Goal: Information Seeking & Learning: Check status

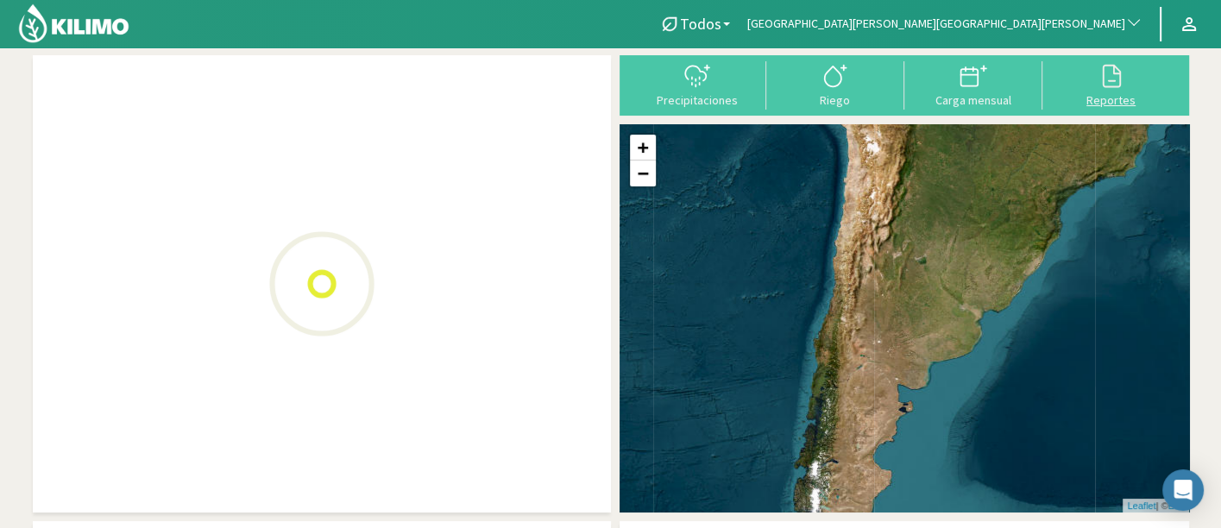
click at [1088, 82] on div at bounding box center [1112, 76] width 128 height 28
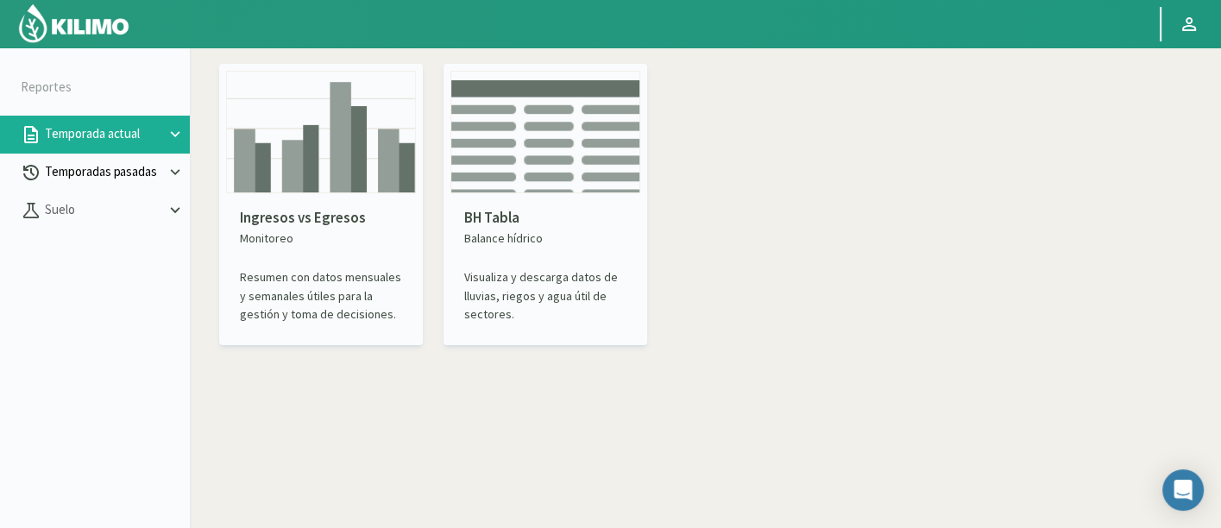
click at [104, 173] on p "Temporadas pasadas" at bounding box center [103, 172] width 124 height 20
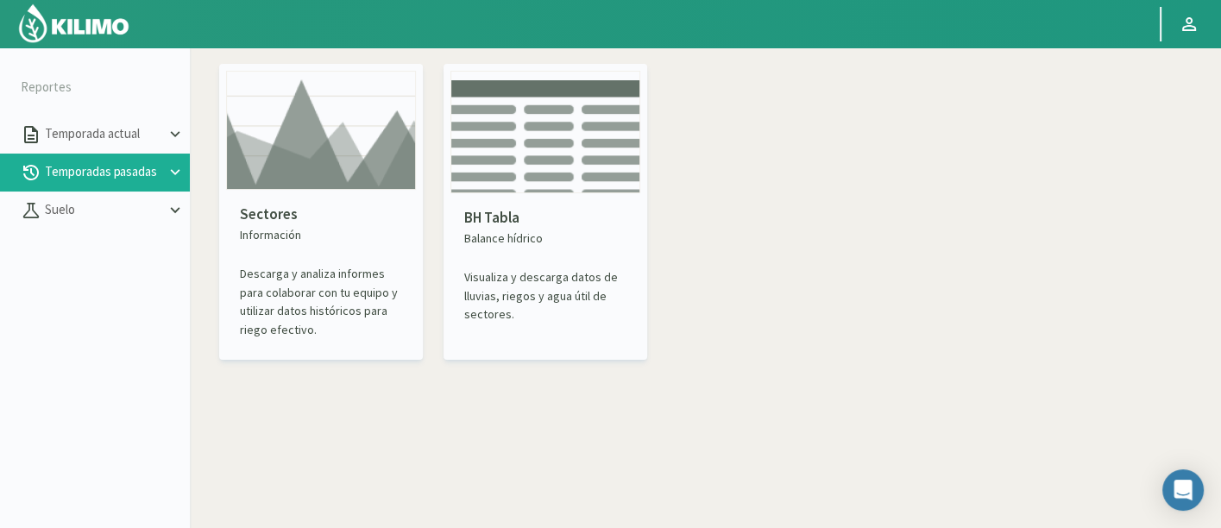
click at [337, 191] on div "Sectores Información Descarga y analiza informes para colaborar con tu equipo y…" at bounding box center [321, 271] width 190 height 163
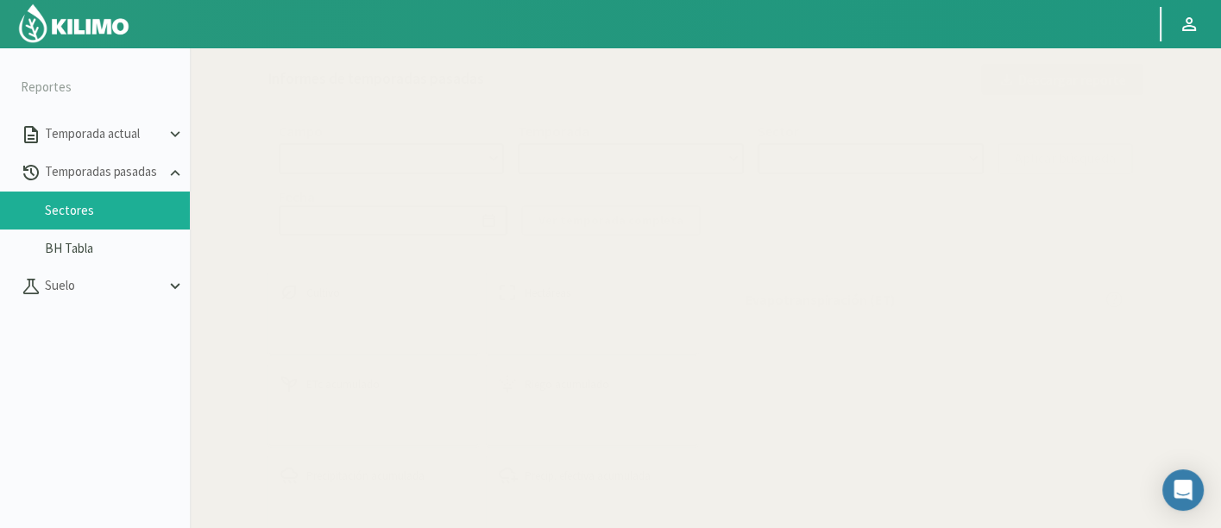
select select "0: Object"
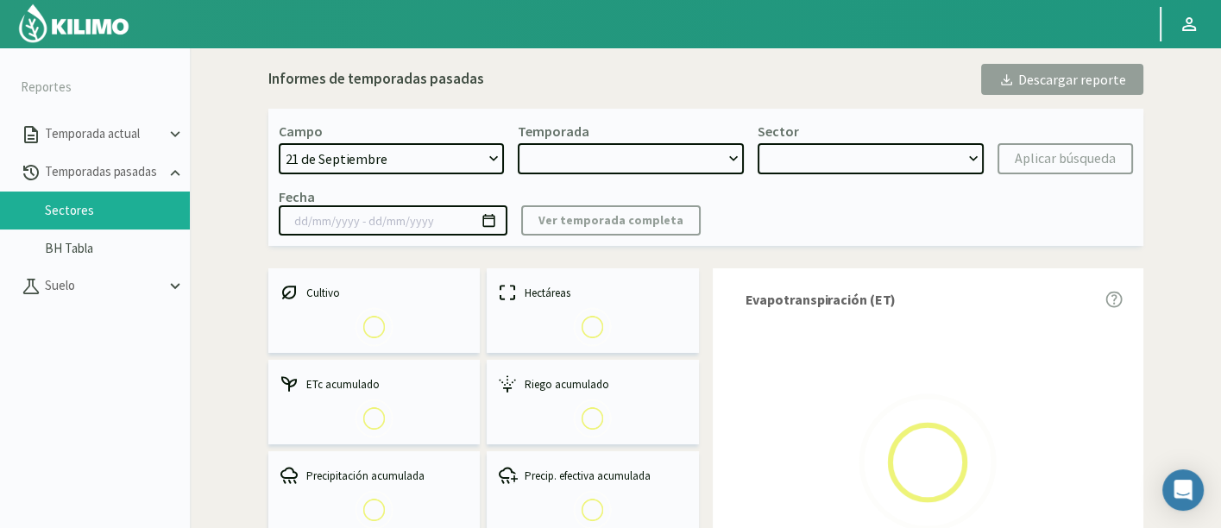
type input "[DATE] - [DATE]"
select select "0: 2023"
select select "0: Object"
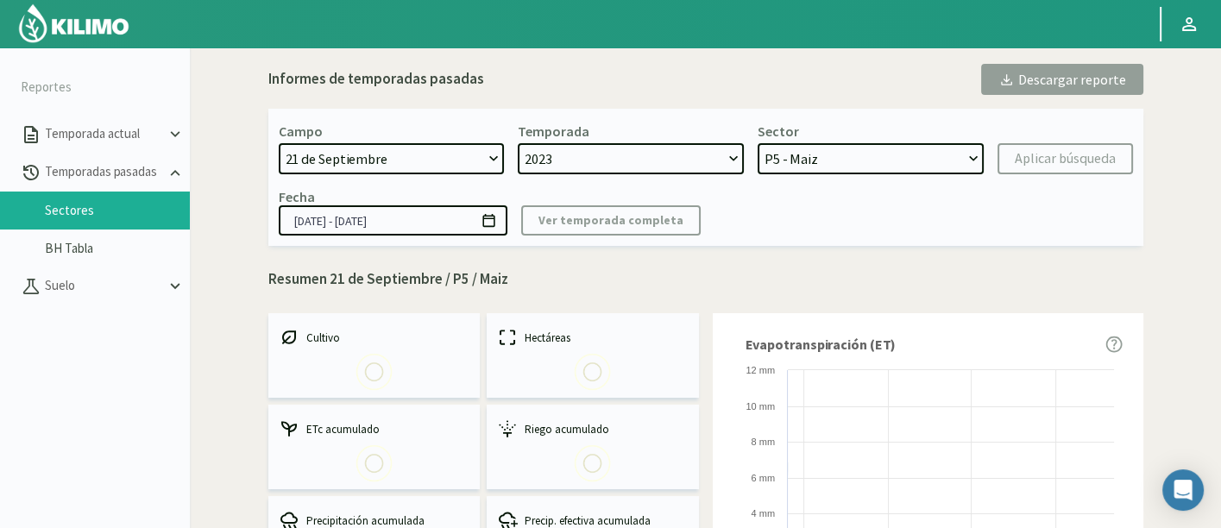
click at [412, 160] on select "21 de Septiembre 8 Fuegos Acograpes - Ag. [PERSON_NAME] - Ag. [GEOGRAPHIC_DATA]…" at bounding box center [392, 158] width 226 height 31
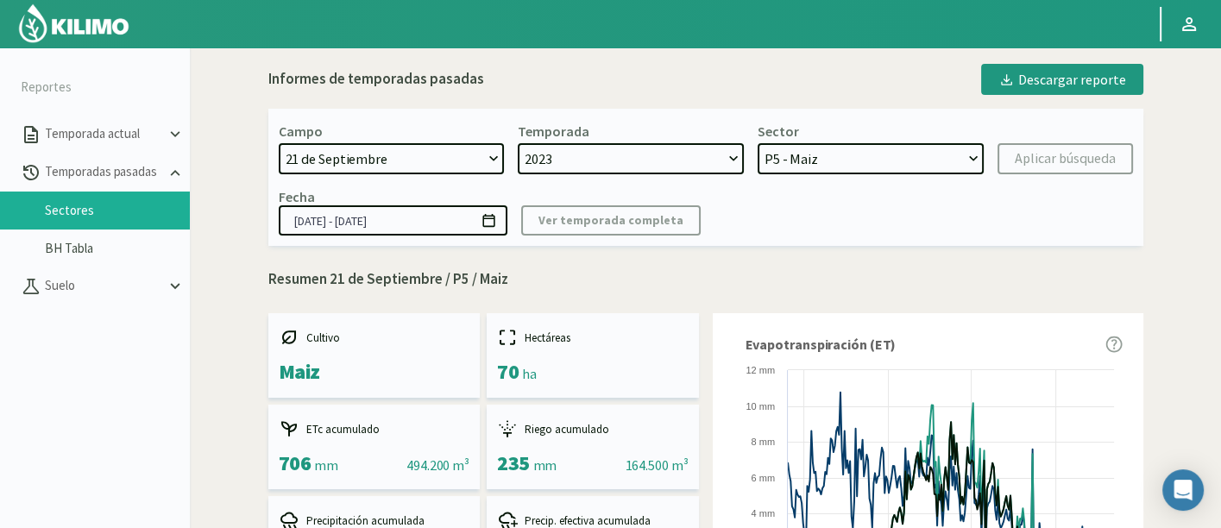
select select "736: Object"
click at [279, 143] on select "21 de Septiembre 8 Fuegos Acograpes - Ag. [PERSON_NAME] - Ag. [GEOGRAPHIC_DATA]…" at bounding box center [392, 158] width 226 height 31
click at [581, 160] on select "2023 2022" at bounding box center [631, 158] width 226 height 31
select select
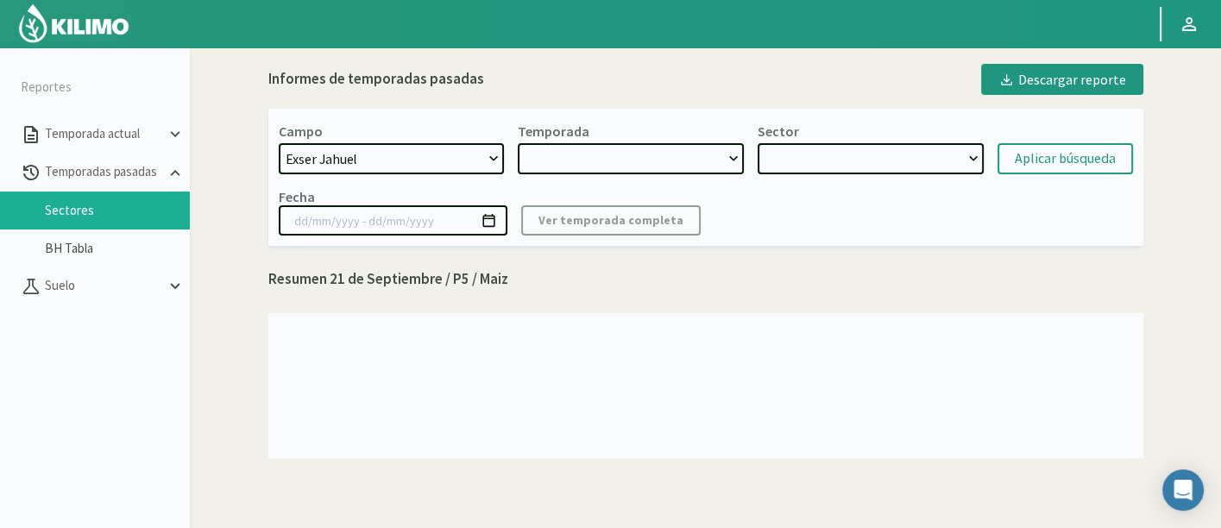
select select "2: 2024"
select select "7: Object"
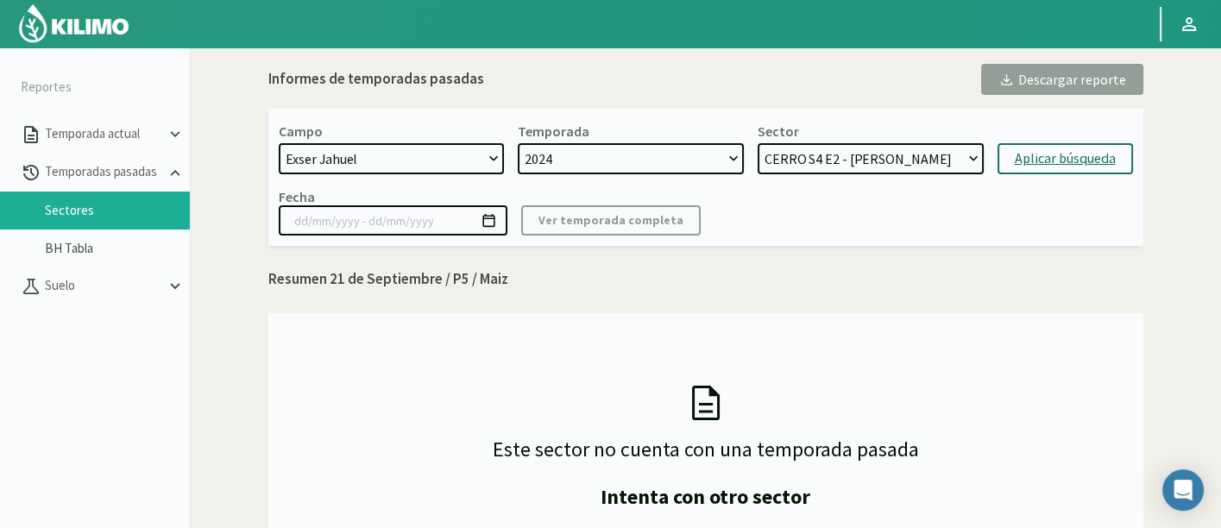
click at [1075, 158] on div "Aplicar búsqueda" at bounding box center [1065, 158] width 101 height 21
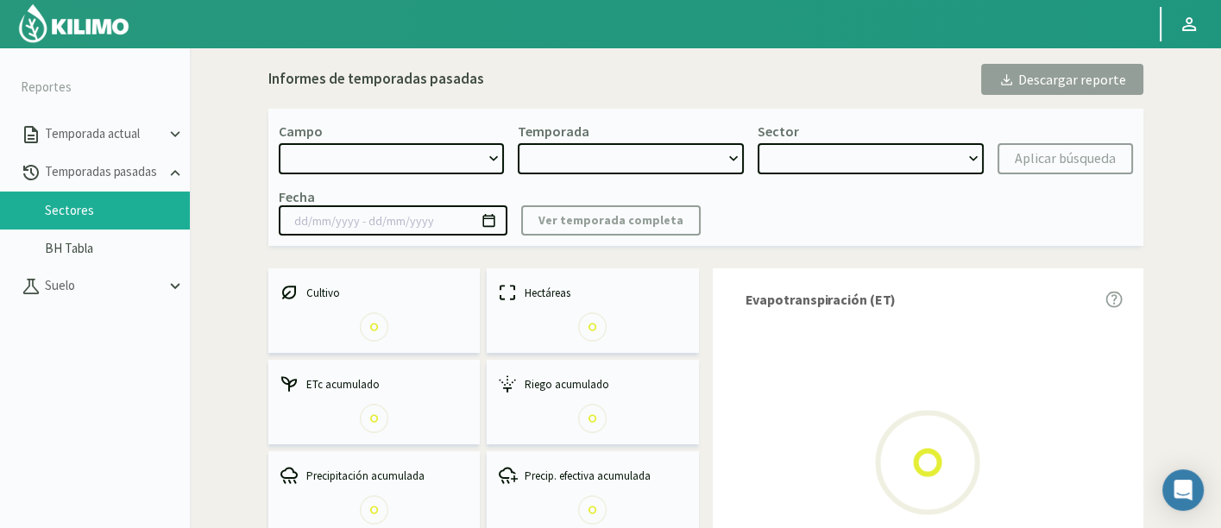
select select "736: Object"
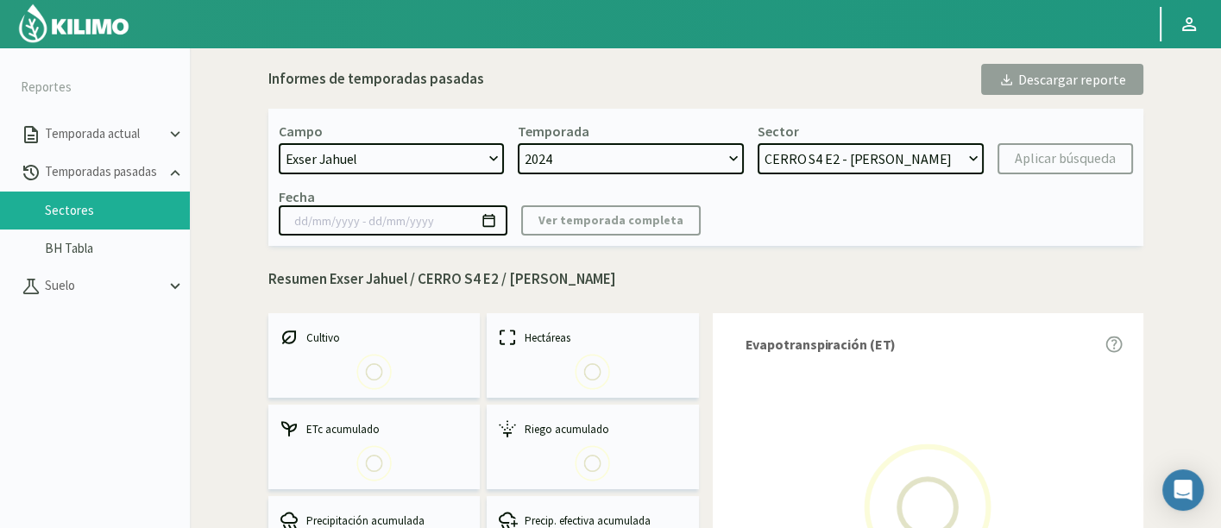
select select "0: 2024"
select select "0: Object"
type input "[DATE] - [DATE]"
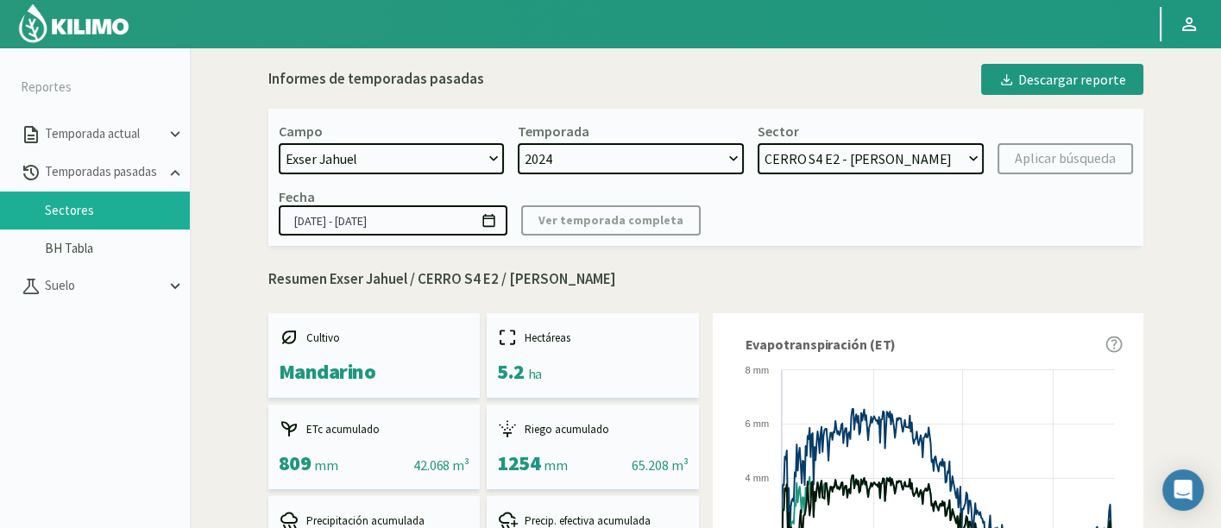
drag, startPoint x: 922, startPoint y: 143, endPoint x: 924, endPoint y: 154, distance: 10.5
click at [922, 143] on select "CERRO S4 E2 - [PERSON_NAME][GEOGRAPHIC_DATA] S3 E2 - [PERSON_NAME] CERRO S2 E2 …" at bounding box center [871, 158] width 226 height 31
click at [929, 185] on div "Campo 21 de Septiembre 8 Fuegos Acograpes - Ag. [PERSON_NAME] - Ag. [GEOGRAPHIC…" at bounding box center [705, 177] width 875 height 137
drag, startPoint x: 912, startPoint y: 157, endPoint x: 916, endPoint y: 169, distance: 12.8
click at [912, 157] on select "CERRO S4 E2 - [PERSON_NAME][GEOGRAPHIC_DATA] S3 E2 - [PERSON_NAME] CERRO S2 E2 …" at bounding box center [871, 158] width 226 height 31
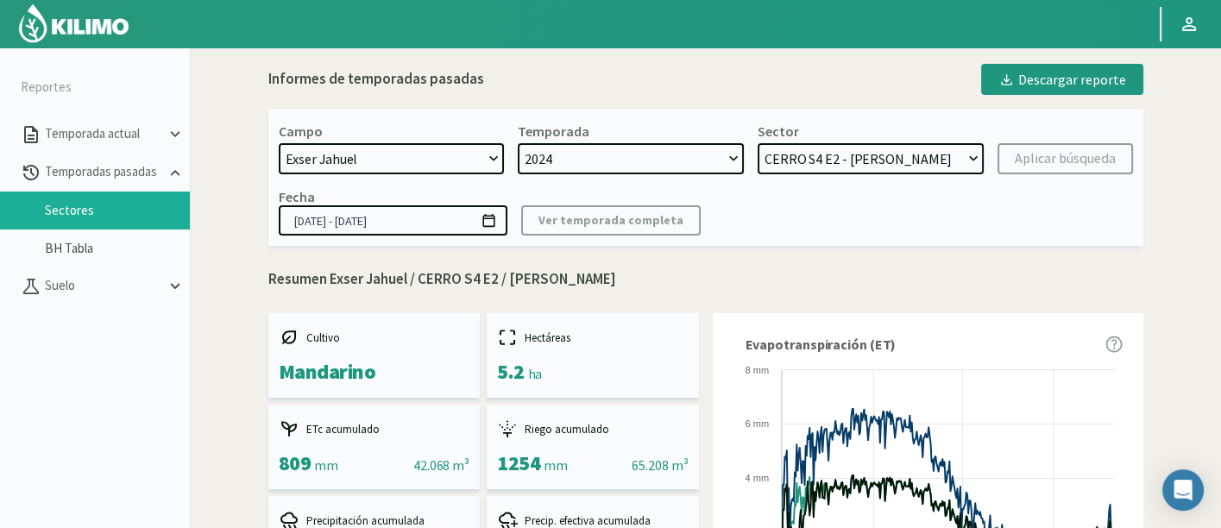
select select "12: Object"
click at [758, 143] on select "CERRO S4 E2 - [PERSON_NAME][GEOGRAPHIC_DATA] S3 E2 - [PERSON_NAME] CERRO S2 E2 …" at bounding box center [871, 158] width 226 height 31
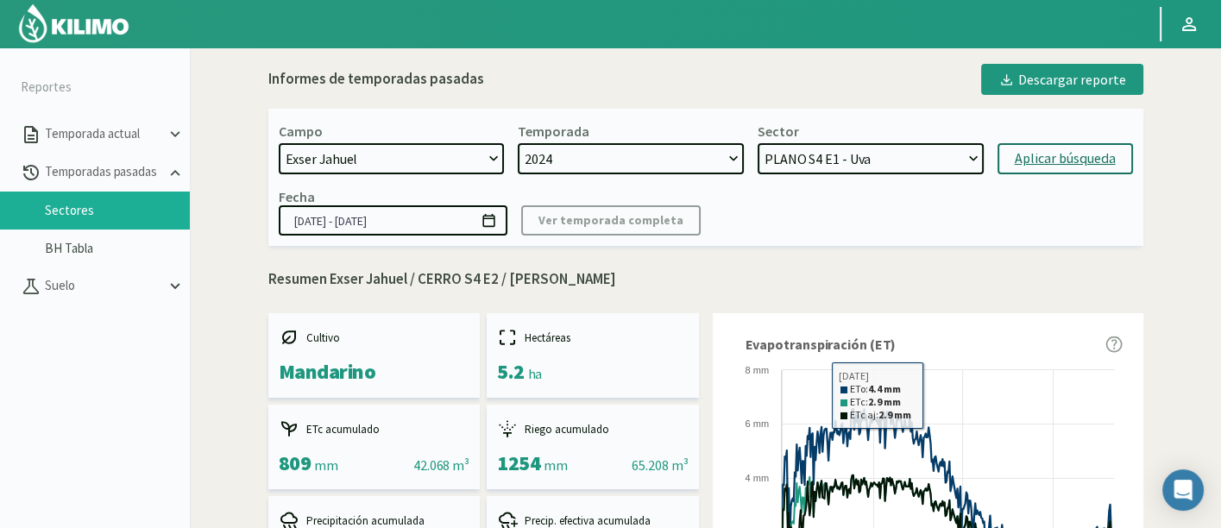
click at [1055, 154] on div "Aplicar búsqueda" at bounding box center [1065, 158] width 101 height 21
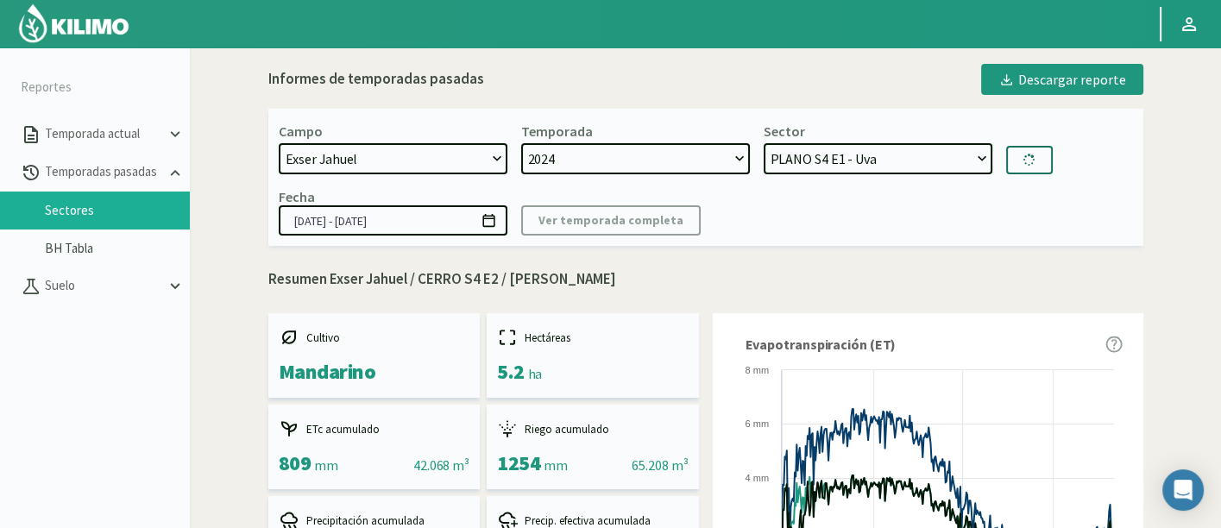
type input "[DATE] - [DATE]"
select select "28: Object"
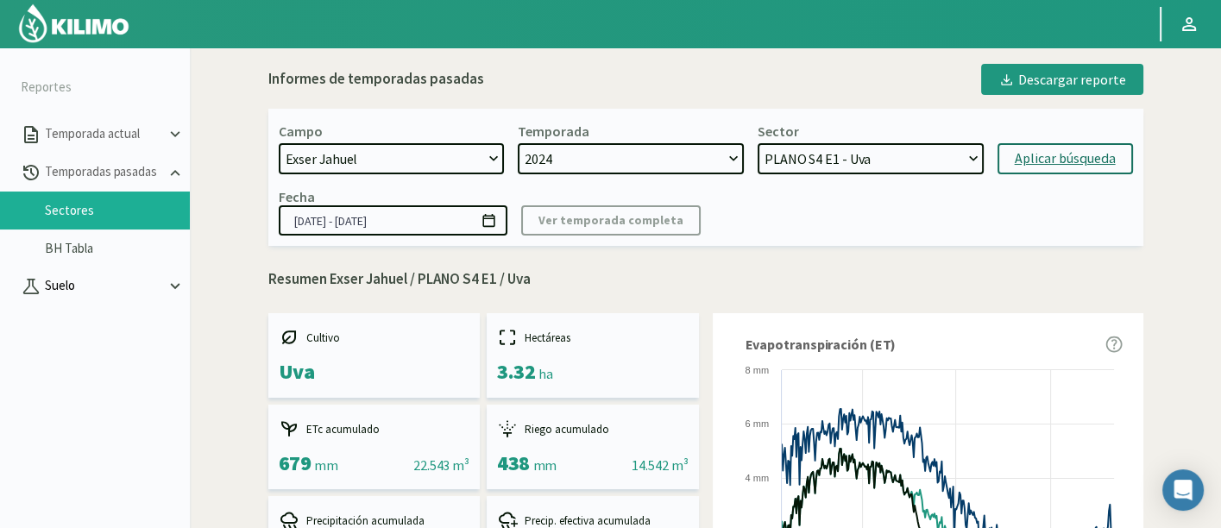
click at [91, 274] on button "Suelo" at bounding box center [95, 286] width 190 height 38
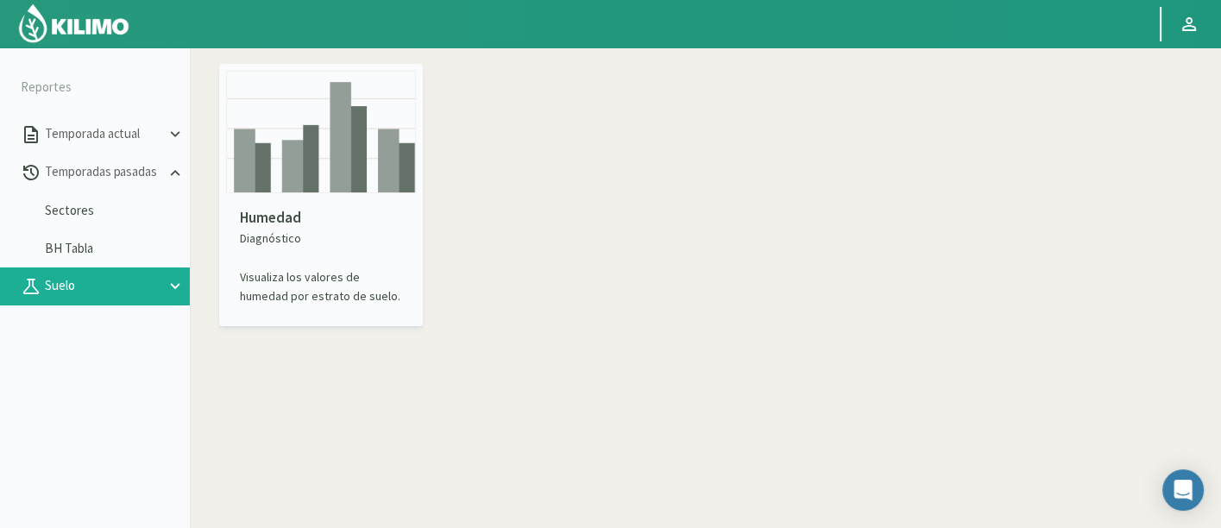
click at [342, 186] on img at bounding box center [321, 132] width 190 height 123
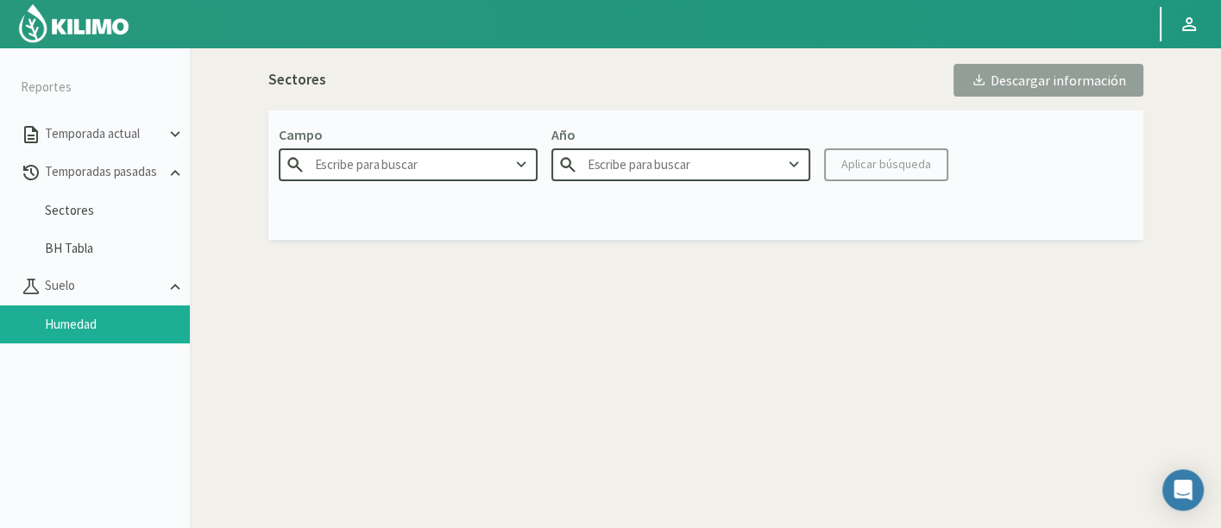
type input "Agr. Huertos de [GEOGRAPHIC_DATA]"
type input "2025"
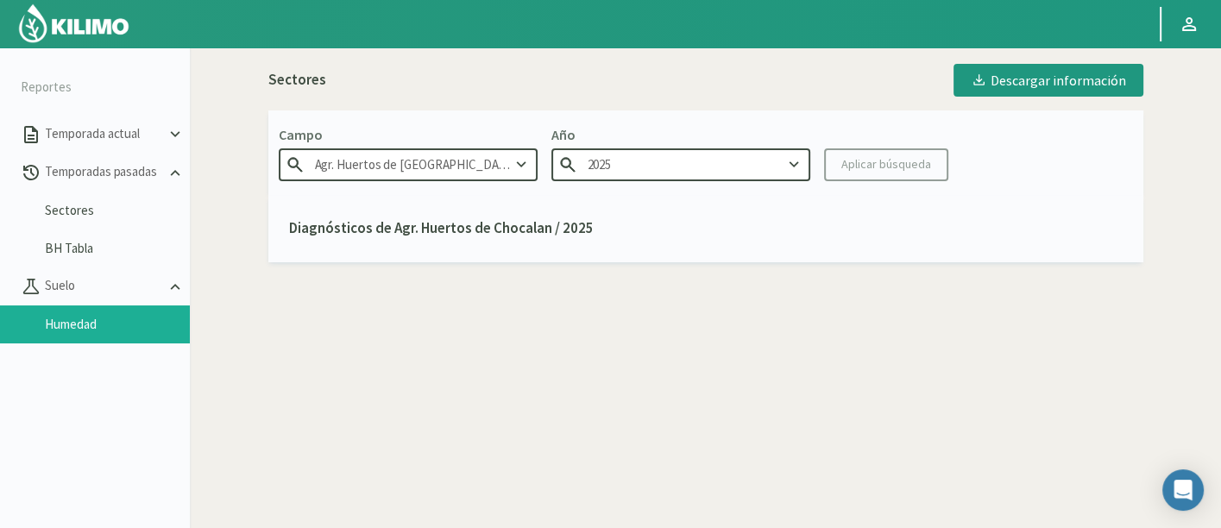
click at [384, 169] on input "Agr. Huertos de [GEOGRAPHIC_DATA]" at bounding box center [408, 164] width 259 height 32
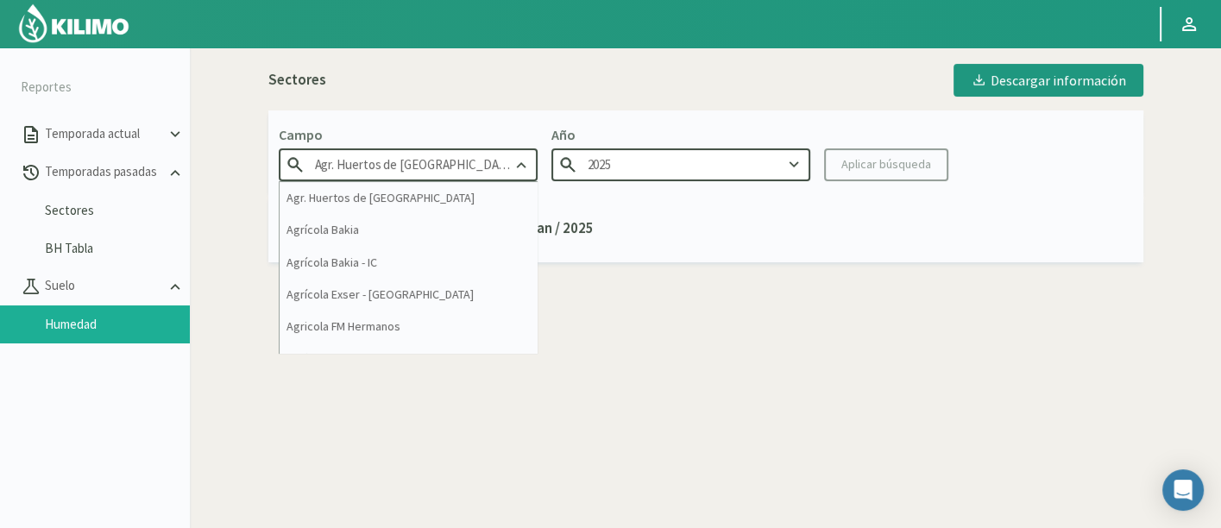
click at [384, 169] on input "Agr. Huertos de [GEOGRAPHIC_DATA]" at bounding box center [408, 164] width 259 height 32
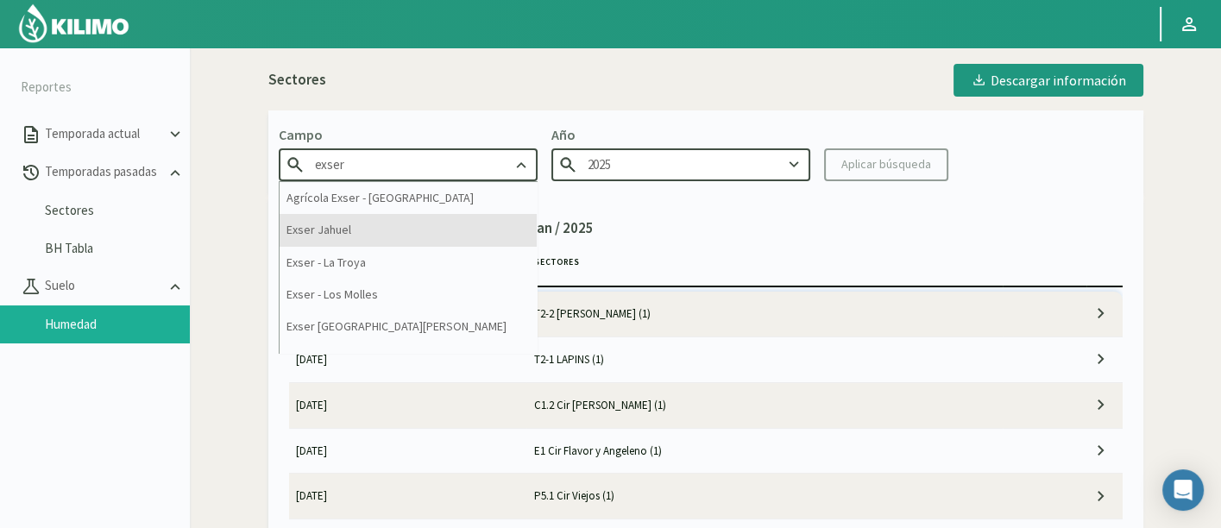
click at [384, 229] on div "Exser Jahuel" at bounding box center [408, 230] width 257 height 32
type input "Exser Jahuel"
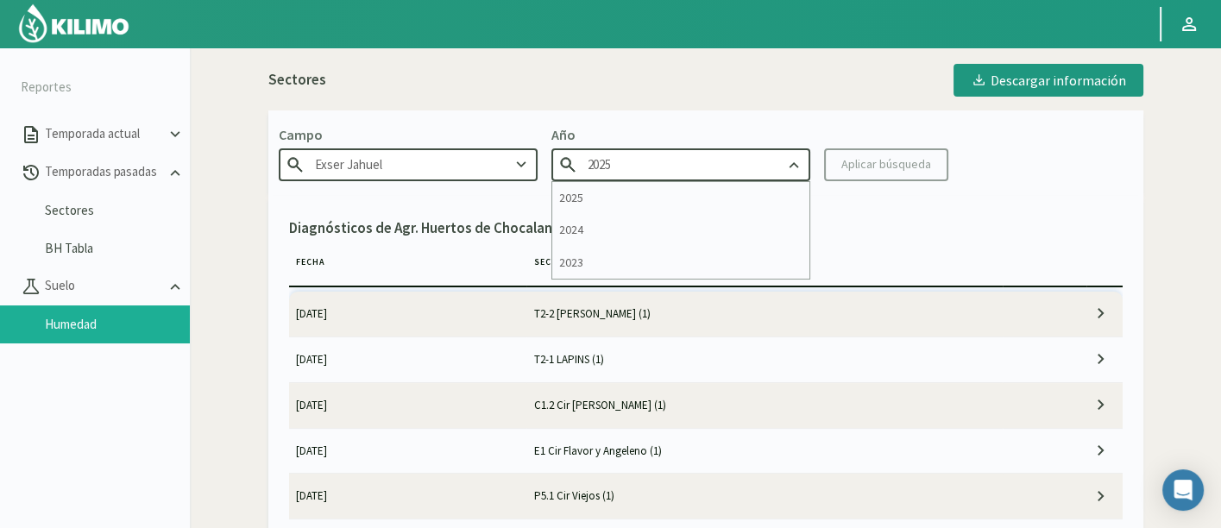
click at [751, 159] on input "2025" at bounding box center [680, 164] width 259 height 32
click at [892, 151] on button "Aplicar búsqueda" at bounding box center [886, 164] width 124 height 33
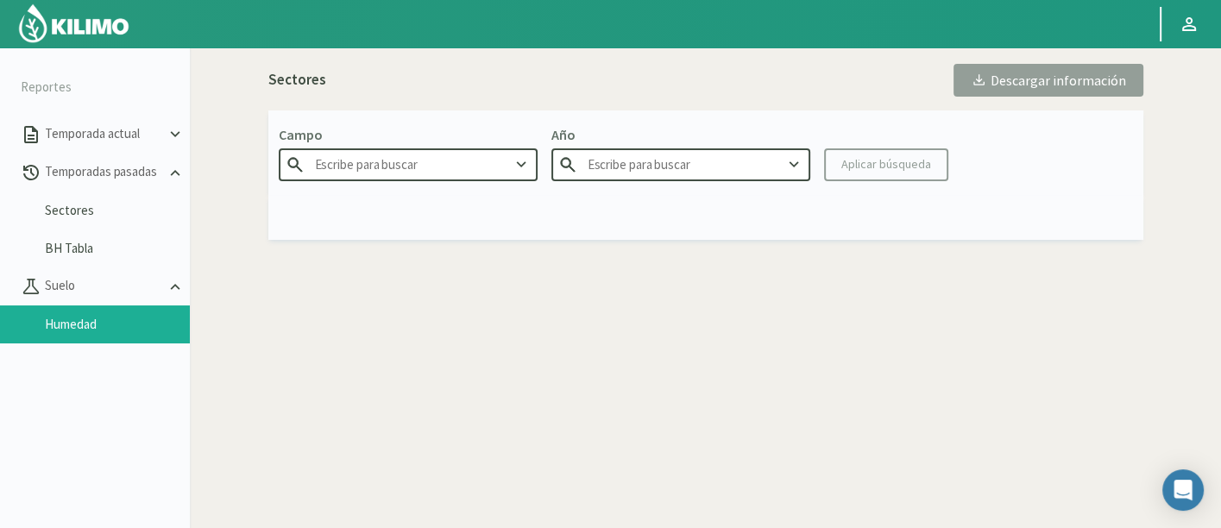
type input "Exser Jahuel"
type input "2025"
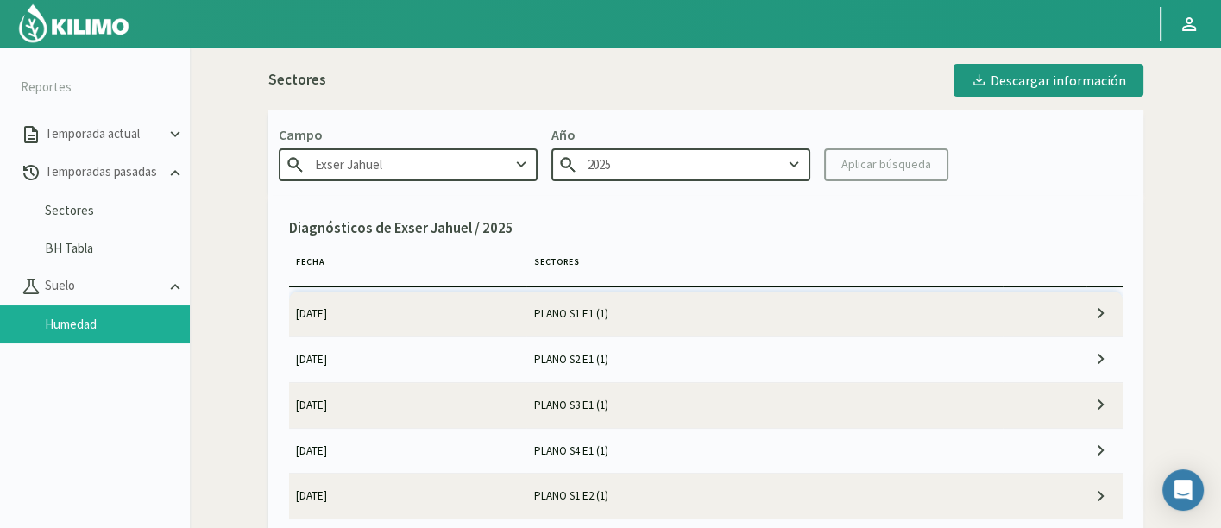
click at [433, 306] on td "[DATE]" at bounding box center [408, 314] width 238 height 45
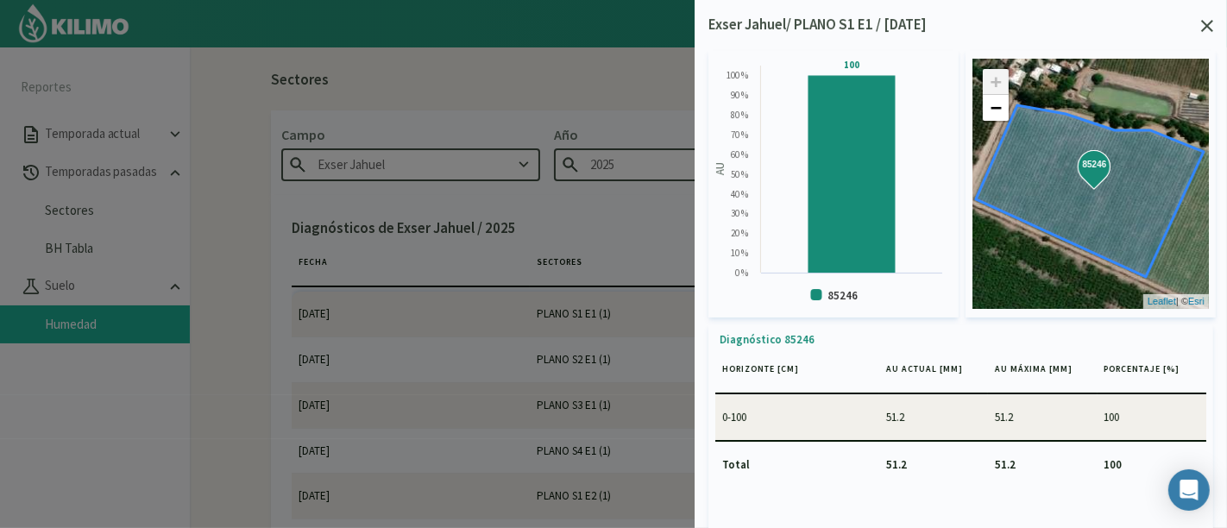
click at [1207, 21] on icon at bounding box center [1207, 26] width 12 height 12
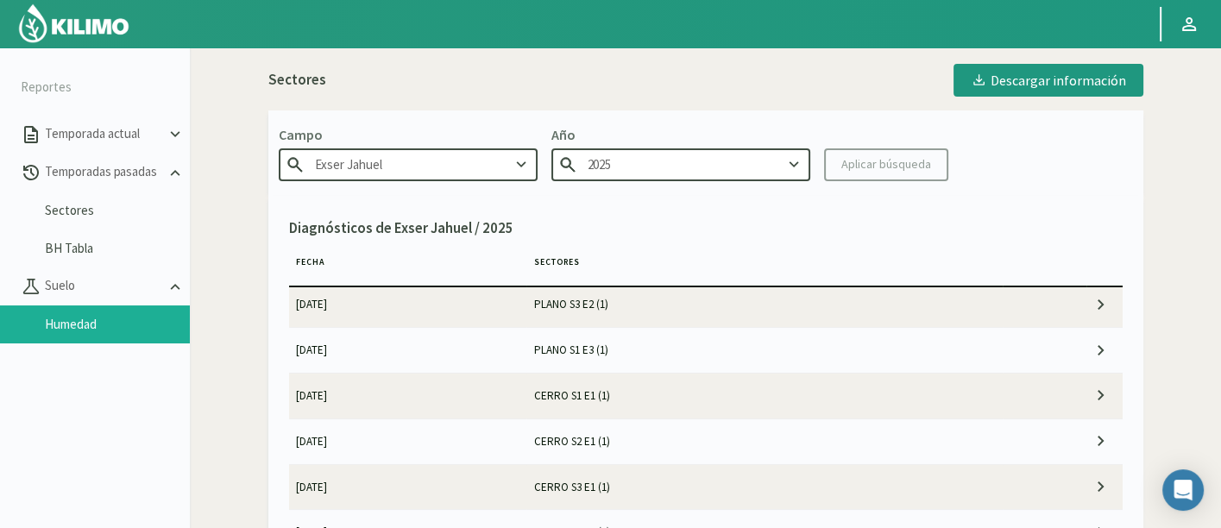
scroll to position [287, 0]
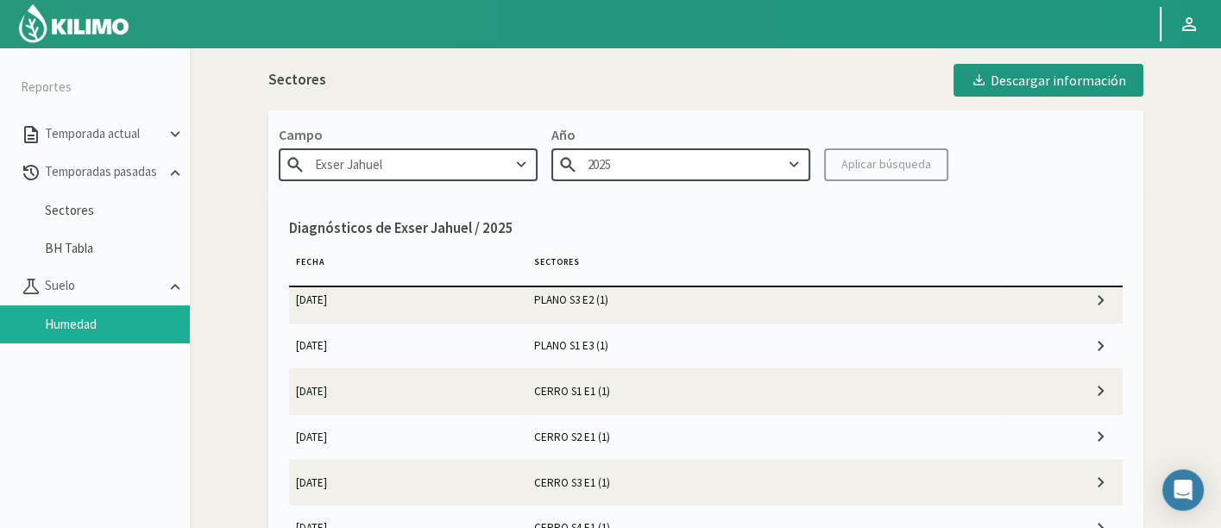
click at [603, 424] on td "CERRO S2 E1 (1)" at bounding box center [764, 436] width 476 height 45
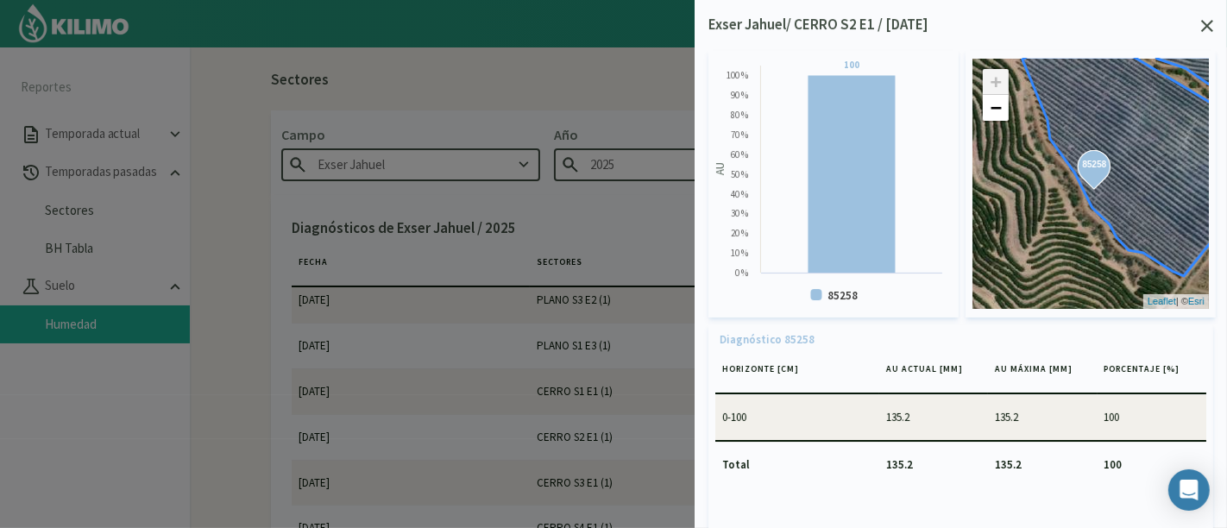
click at [1210, 23] on icon at bounding box center [1207, 26] width 12 height 12
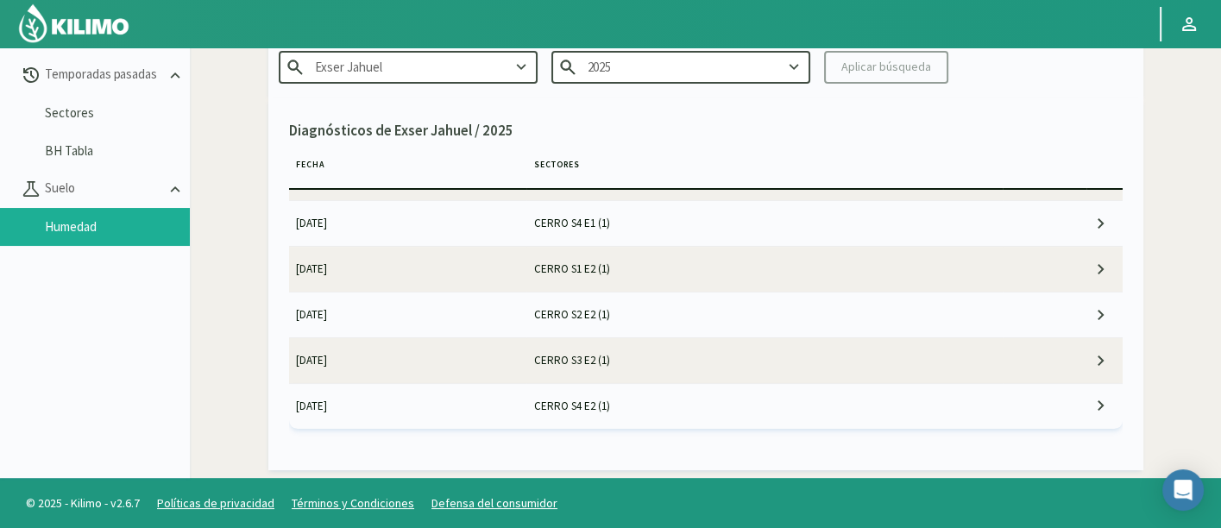
scroll to position [98, 0]
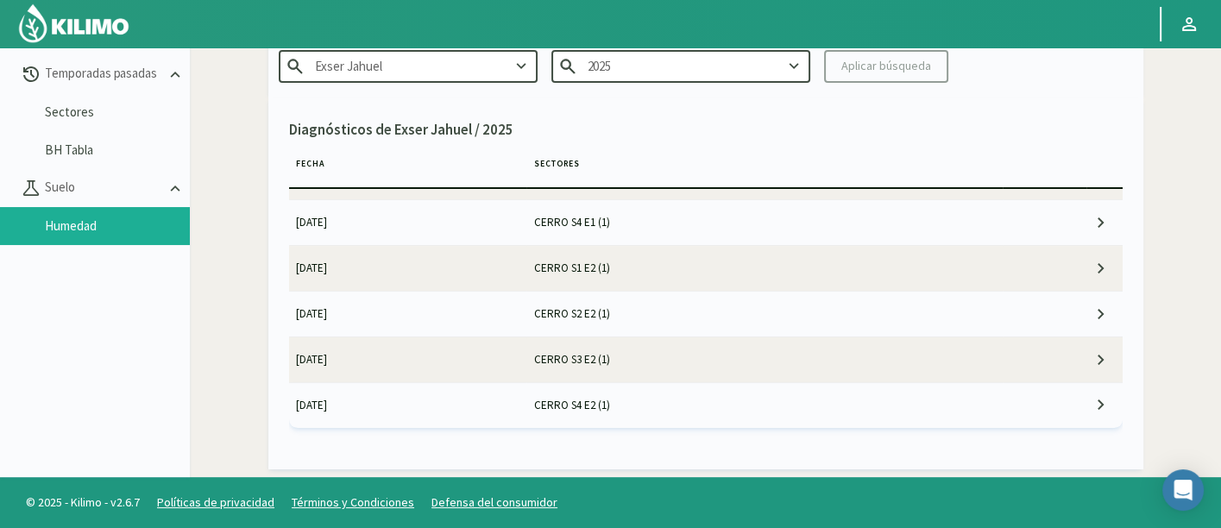
click at [670, 407] on td "CERRO S4 E2 (1)" at bounding box center [764, 404] width 476 height 45
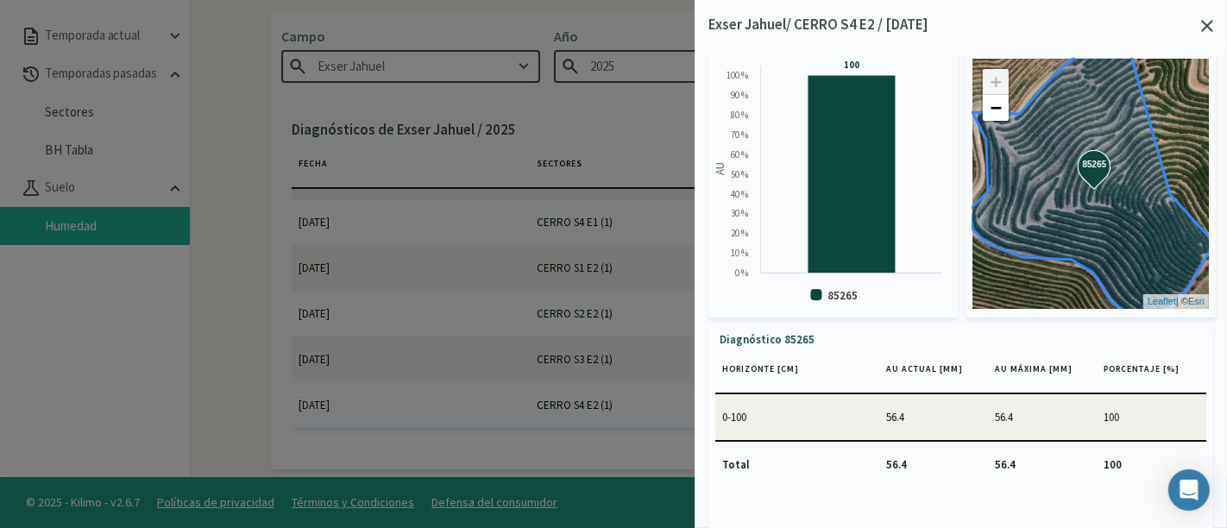
click at [1209, 32] on icon at bounding box center [1207, 26] width 12 height 12
